Goal: Task Accomplishment & Management: Complete application form

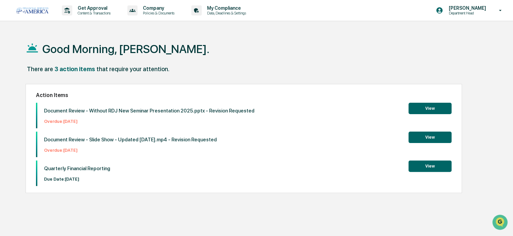
click at [422, 168] on button "View" at bounding box center [429, 166] width 43 height 11
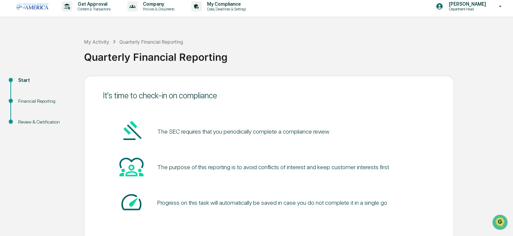
scroll to position [34, 0]
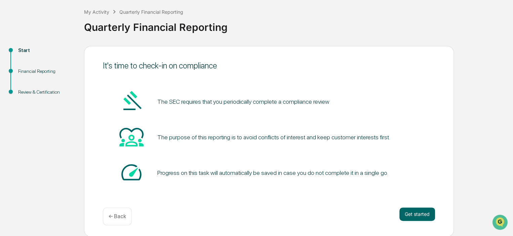
click at [421, 215] on button "Get started" at bounding box center [417, 214] width 36 height 13
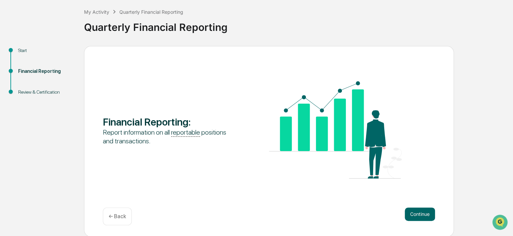
click at [425, 216] on button "Continue" at bounding box center [419, 214] width 30 height 13
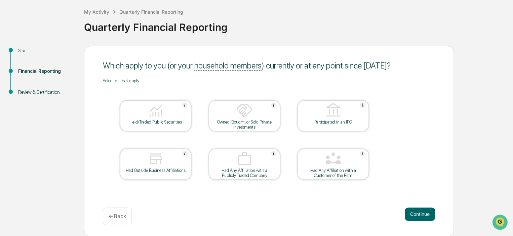
click at [157, 114] on img at bounding box center [155, 110] width 16 height 16
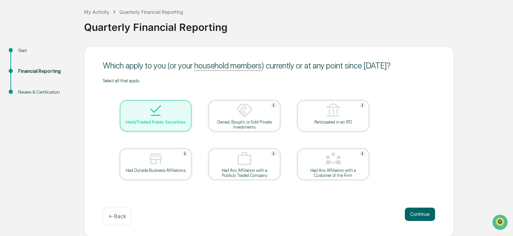
click at [414, 213] on button "Continue" at bounding box center [419, 214] width 30 height 13
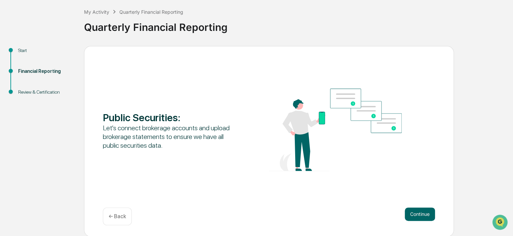
click at [118, 213] on p "← Back" at bounding box center [116, 216] width 17 height 6
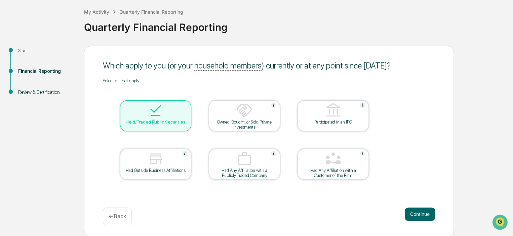
click at [154, 121] on div "Held/Traded Public Securities" at bounding box center [155, 122] width 60 height 5
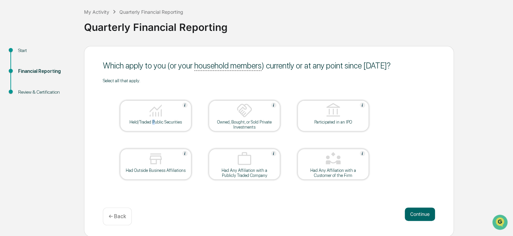
click at [417, 216] on button "Continue" at bounding box center [419, 214] width 30 height 13
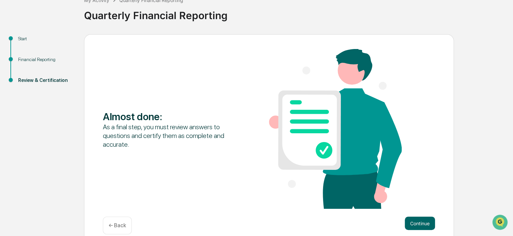
scroll to position [55, 0]
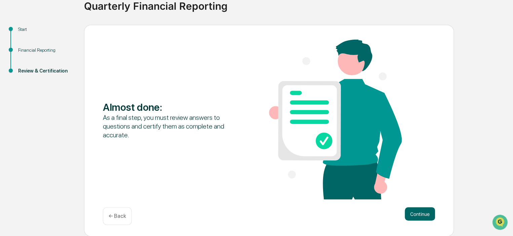
click at [418, 210] on button "Continue" at bounding box center [419, 213] width 30 height 13
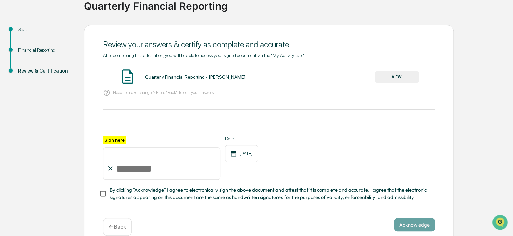
click at [126, 168] on input "Sign here" at bounding box center [161, 163] width 117 height 32
type input "**********"
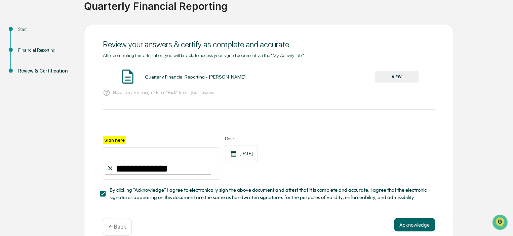
click at [402, 226] on button "Acknowledge" at bounding box center [414, 224] width 41 height 13
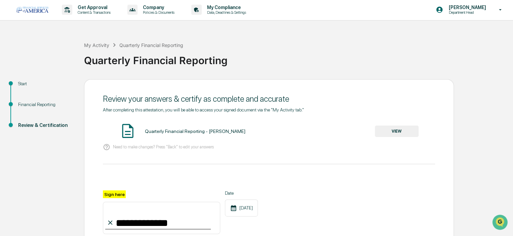
scroll to position [0, 0]
click at [405, 134] on button "VIEW" at bounding box center [396, 131] width 44 height 11
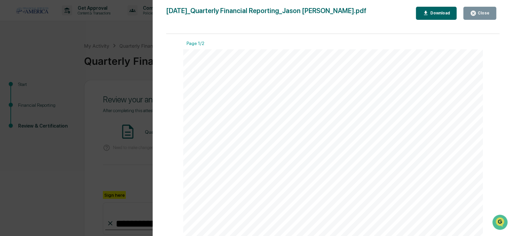
drag, startPoint x: 482, startPoint y: 12, endPoint x: 471, endPoint y: 20, distance: 13.3
click at [482, 12] on div "Close" at bounding box center [482, 13] width 13 height 5
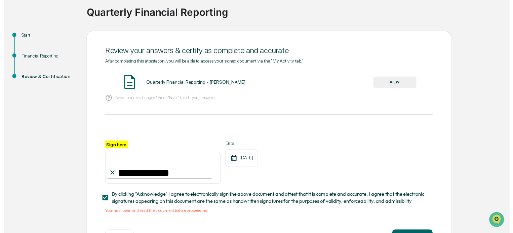
scroll to position [77, 0]
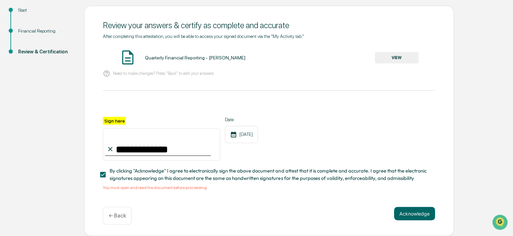
click at [411, 213] on button "Acknowledge" at bounding box center [414, 213] width 41 height 13
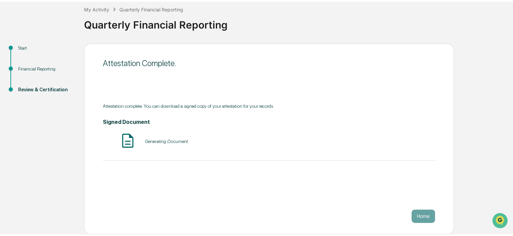
scroll to position [34, 0]
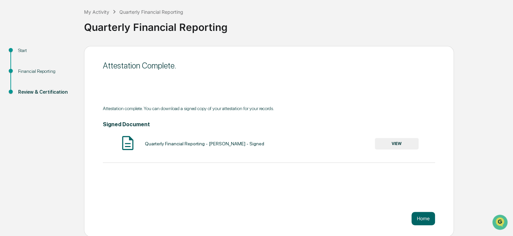
click at [422, 217] on button "Home" at bounding box center [423, 218] width 24 height 13
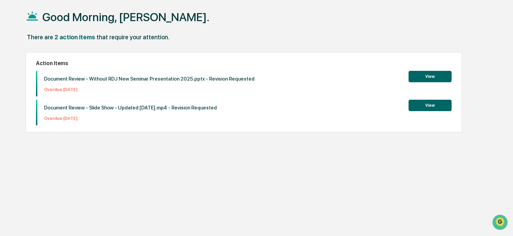
click at [427, 77] on button "View" at bounding box center [429, 76] width 43 height 11
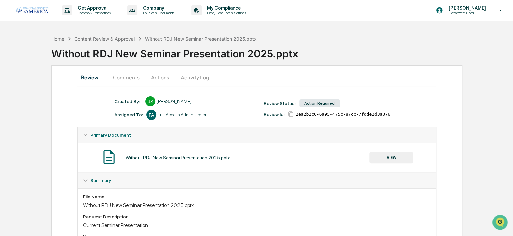
click at [121, 78] on button "Comments" at bounding box center [125, 77] width 37 height 16
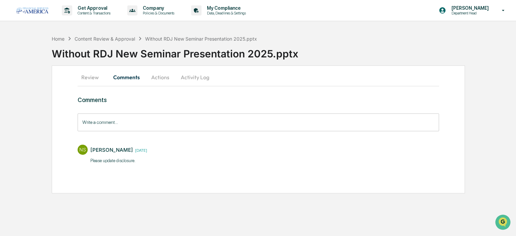
click at [160, 80] on button "Actions" at bounding box center [160, 77] width 30 height 16
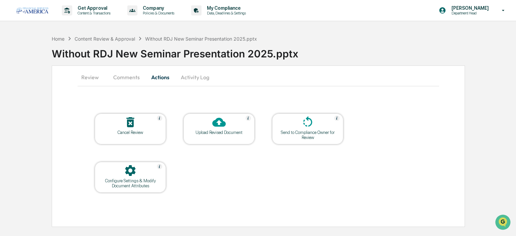
click at [104, 54] on div "Without RDJ New Seminar Presentation 2025.pptx" at bounding box center [284, 50] width 464 height 17
